Goal: Information Seeking & Learning: Learn about a topic

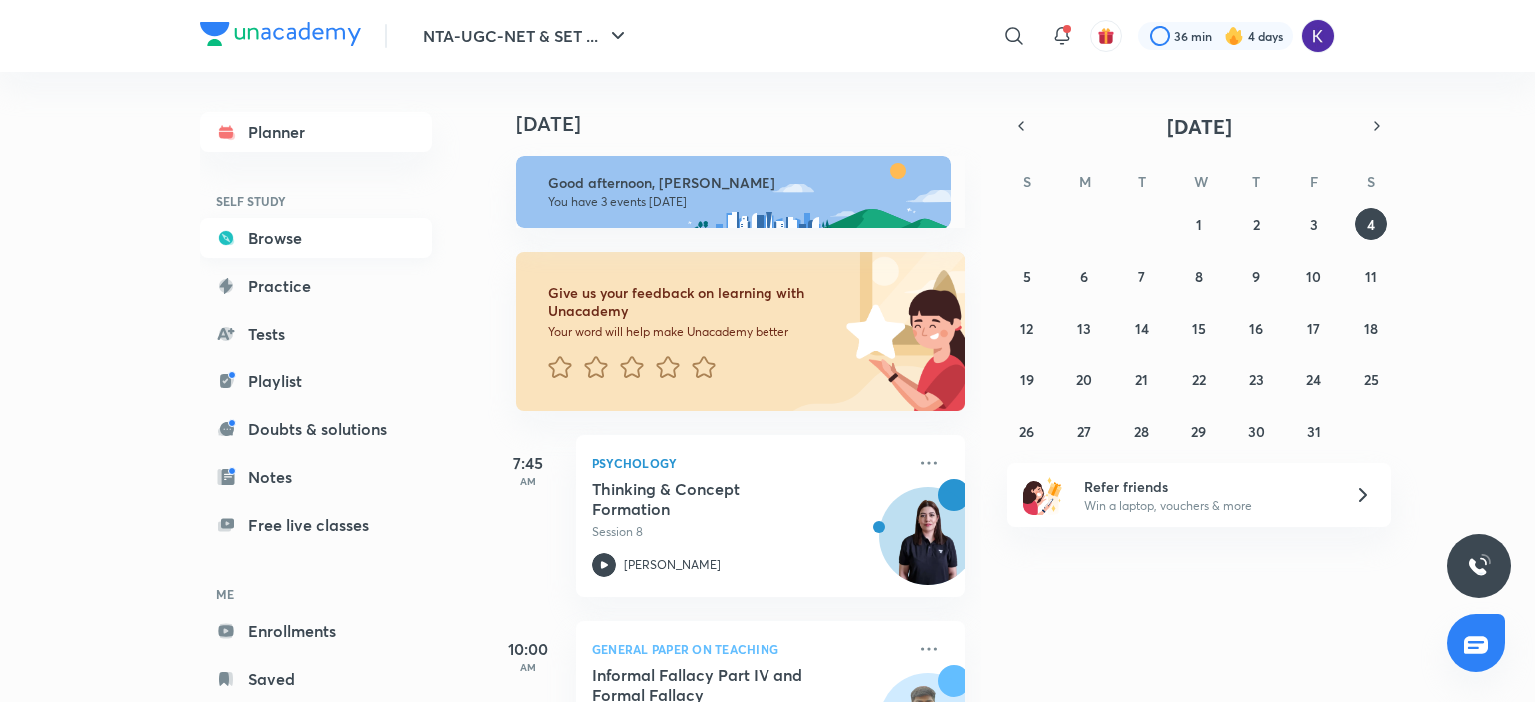
click at [289, 250] on link "Browse" at bounding box center [316, 238] width 232 height 40
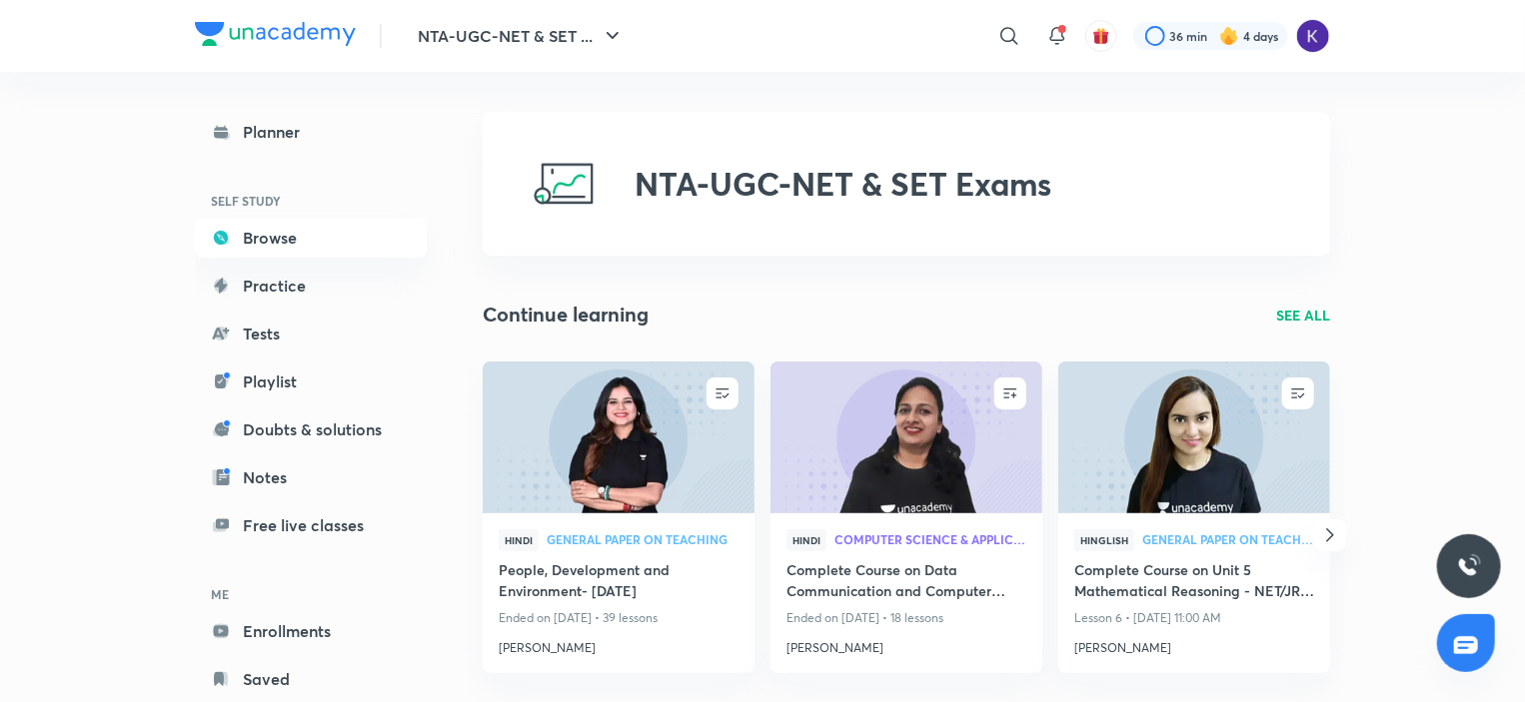
click at [1327, 536] on icon "button" at bounding box center [1330, 536] width 24 height 24
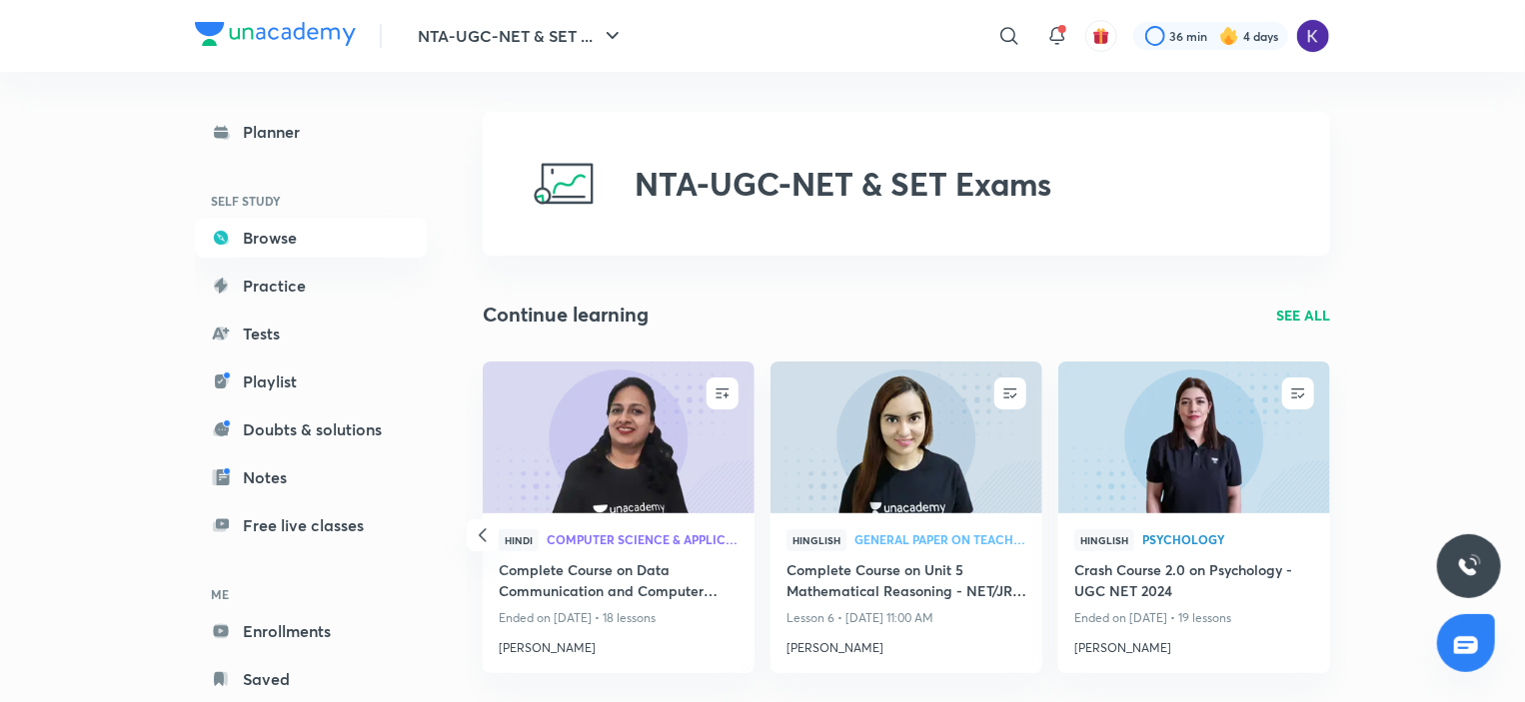
click at [476, 532] on icon "button" at bounding box center [483, 536] width 24 height 24
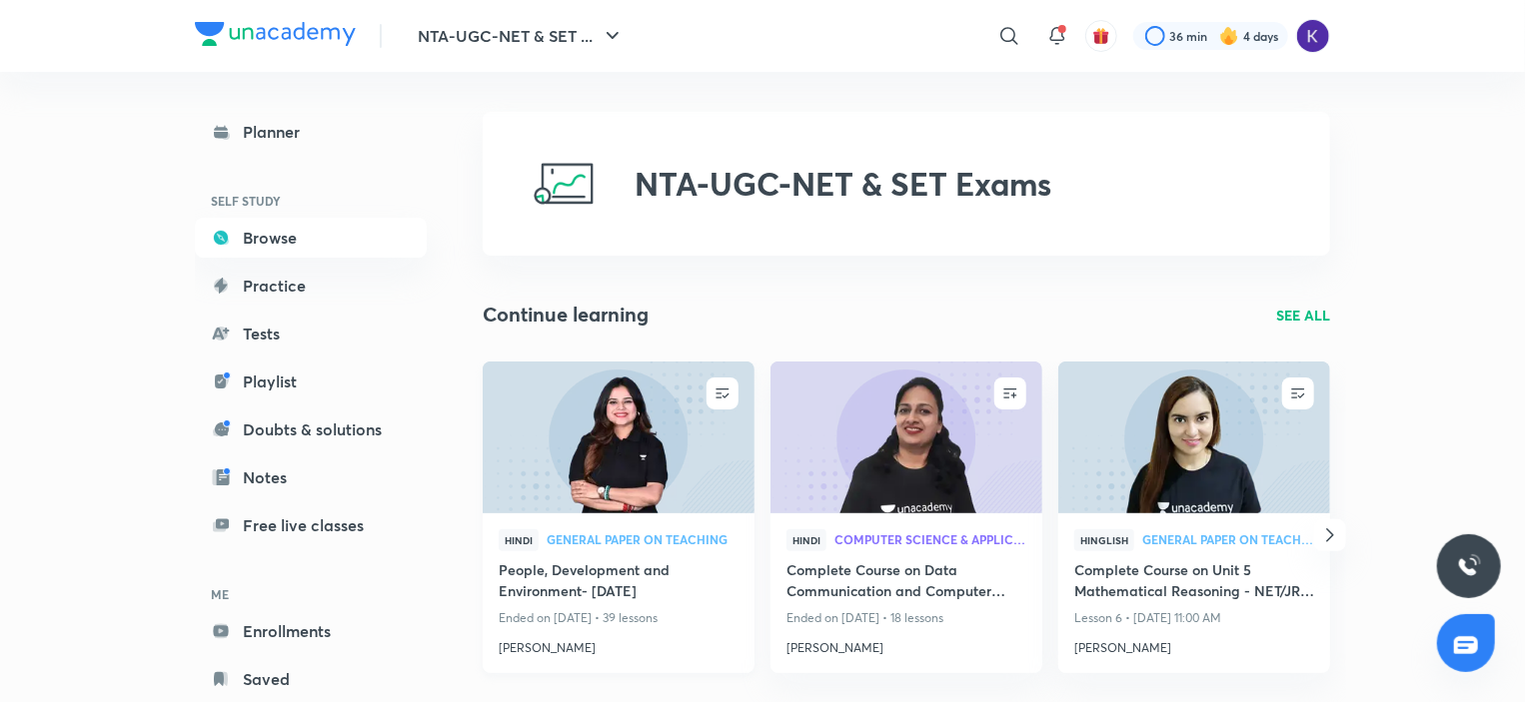
click at [614, 475] on img at bounding box center [618, 437] width 277 height 155
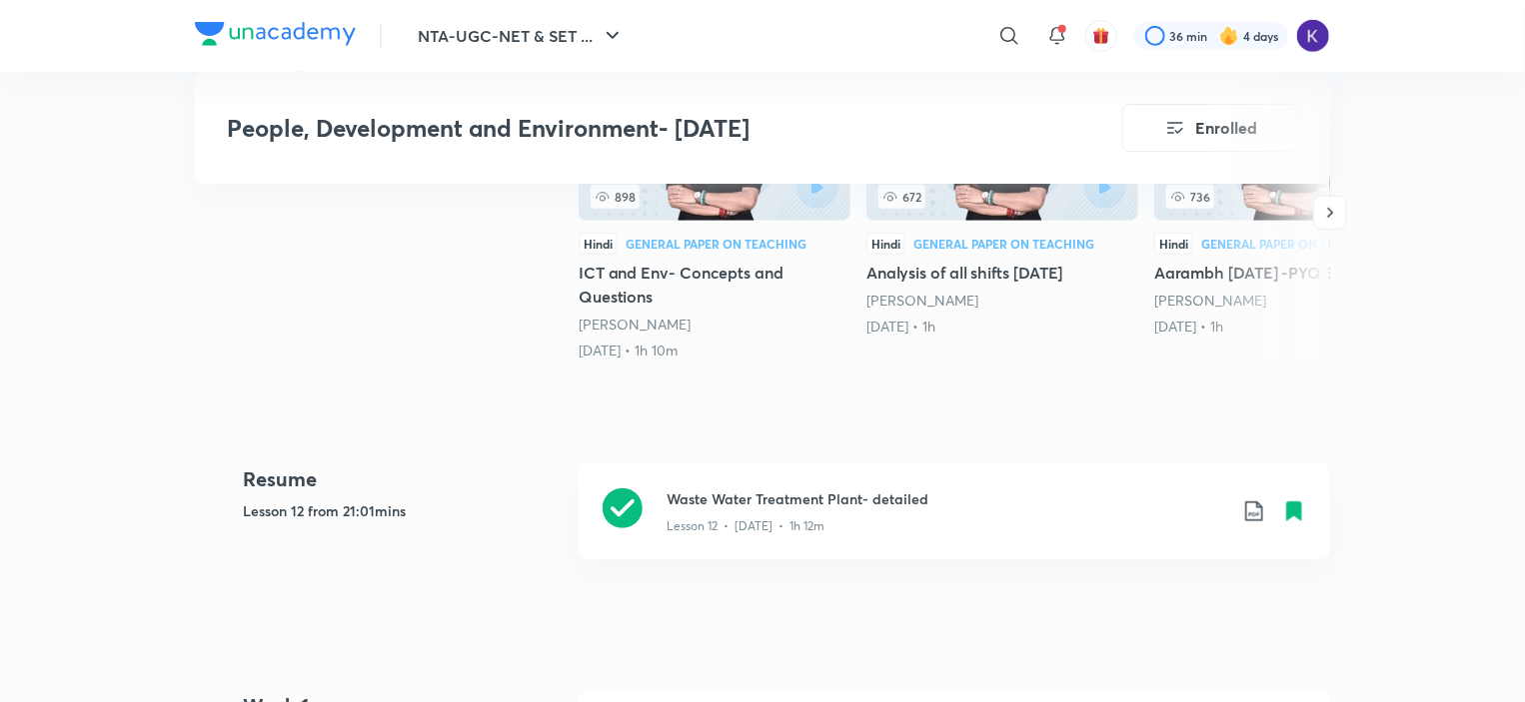
scroll to position [719, 0]
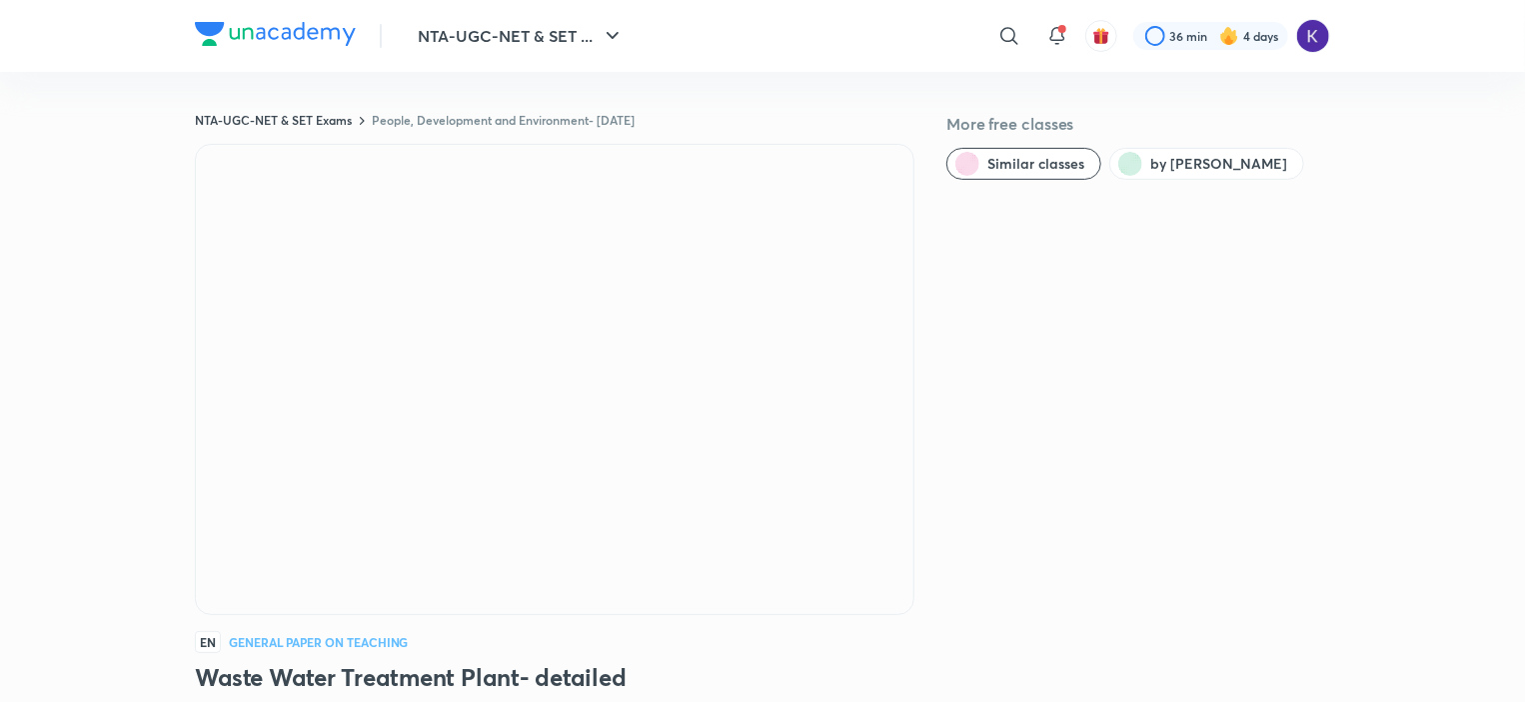
scroll to position [614, 0]
